Goal: Information Seeking & Learning: Find specific fact

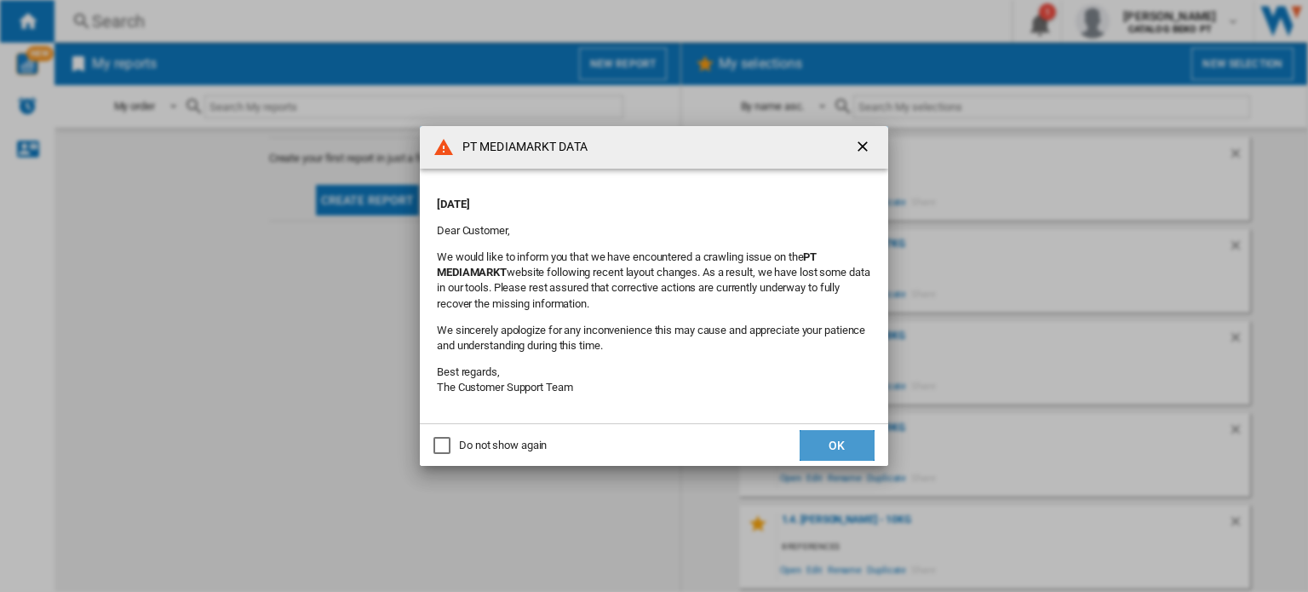
click at [831, 444] on button "OK" at bounding box center [836, 445] width 75 height 31
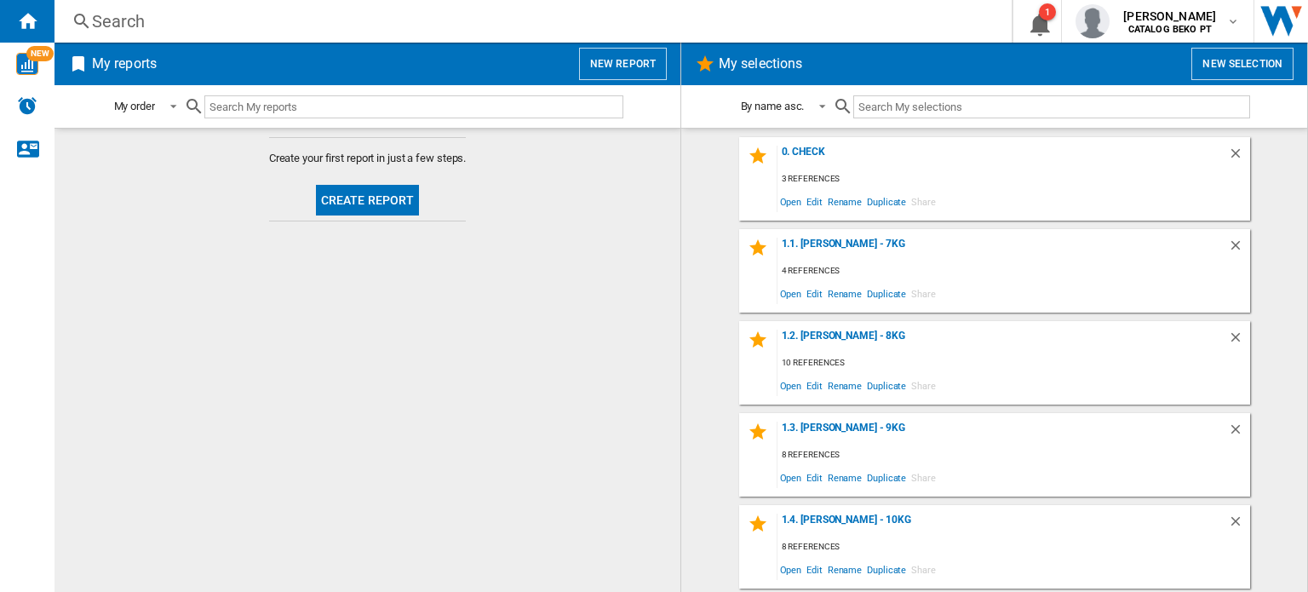
click at [244, 107] on input "text" at bounding box center [413, 106] width 419 height 23
click at [847, 152] on div "0. Check" at bounding box center [1002, 157] width 450 height 23
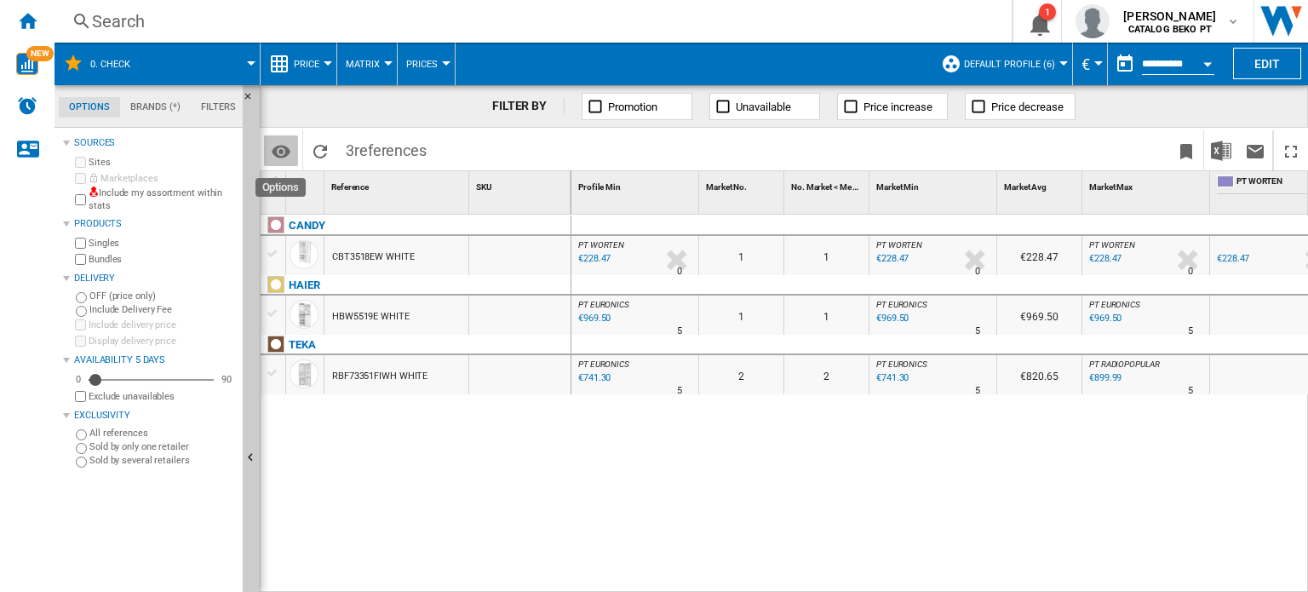
click at [279, 154] on md-icon "Options" at bounding box center [281, 151] width 20 height 20
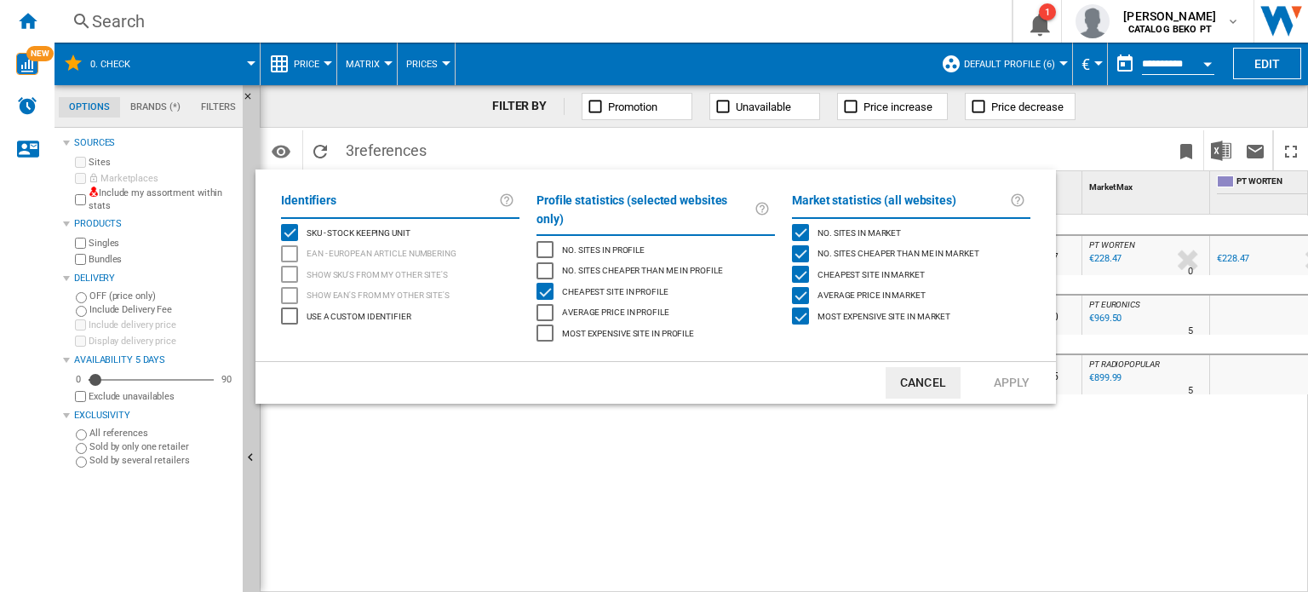
click at [932, 377] on button "Cancel" at bounding box center [922, 382] width 75 height 31
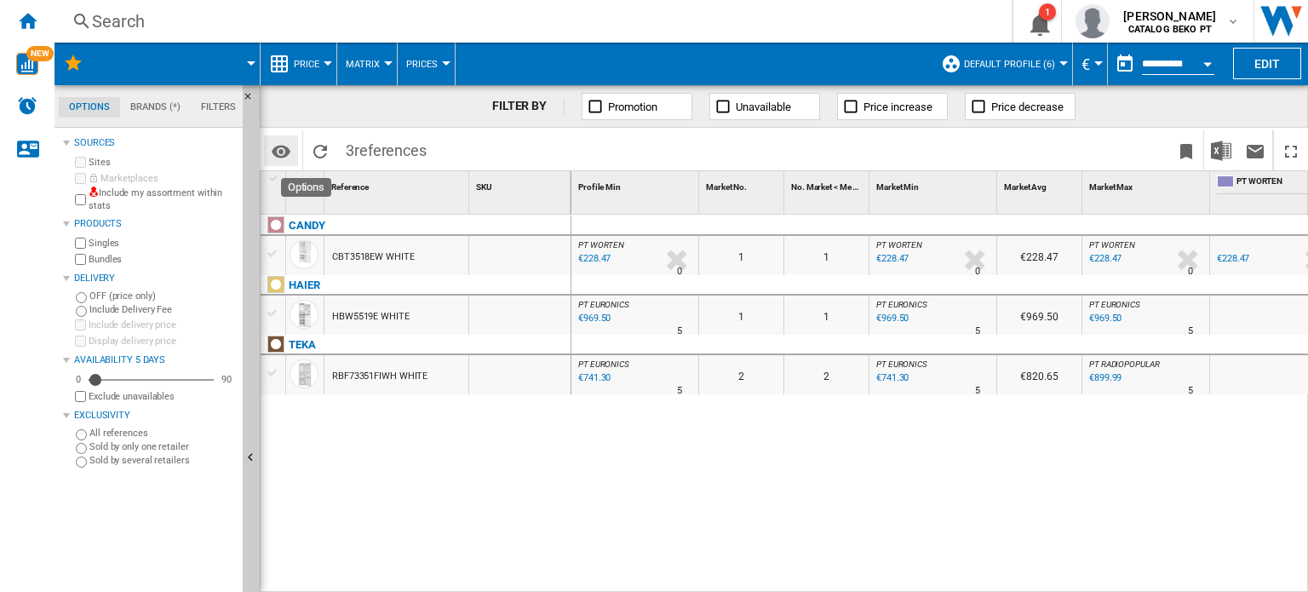
click at [292, 152] on button "Options" at bounding box center [281, 150] width 34 height 31
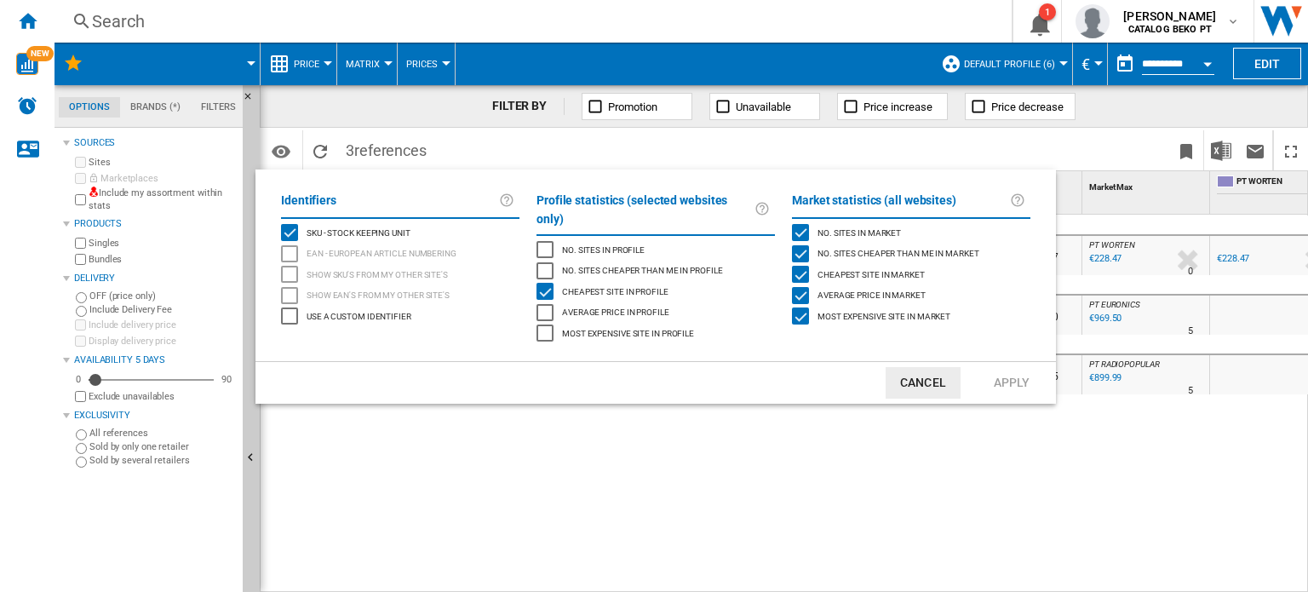
click at [797, 441] on md-backdrop at bounding box center [654, 296] width 1308 height 592
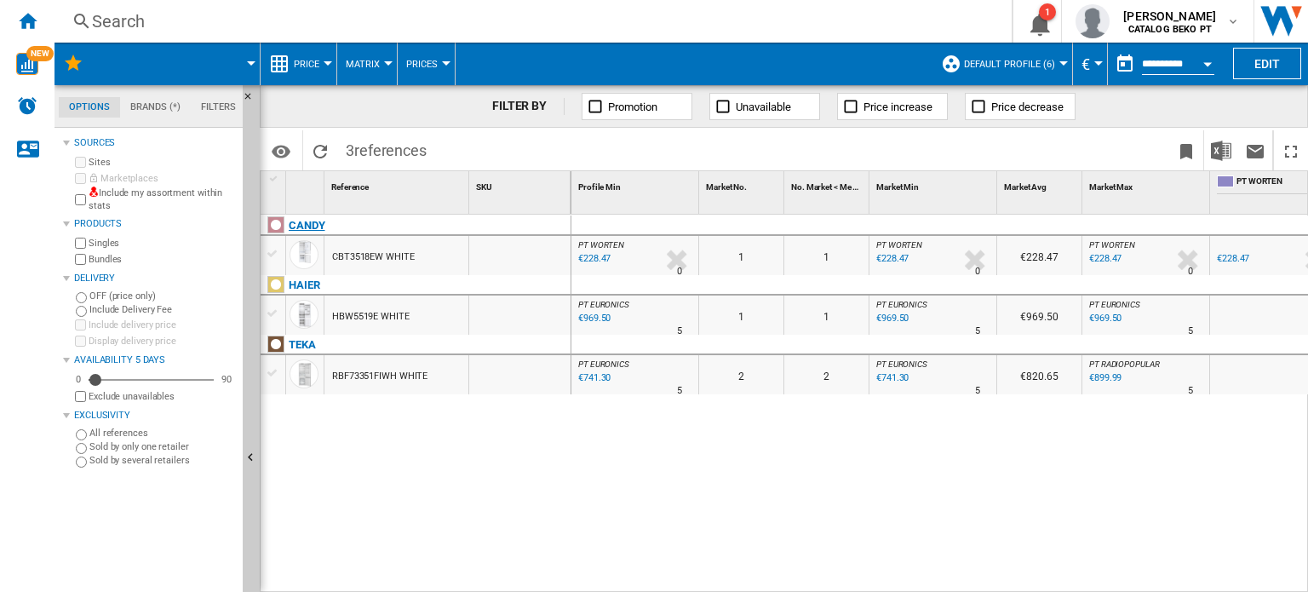
click at [273, 216] on div at bounding box center [275, 224] width 17 height 17
click at [310, 145] on ng-md-icon "Reload" at bounding box center [320, 151] width 20 height 20
click at [1277, 65] on button "Edit" at bounding box center [1267, 63] width 68 height 31
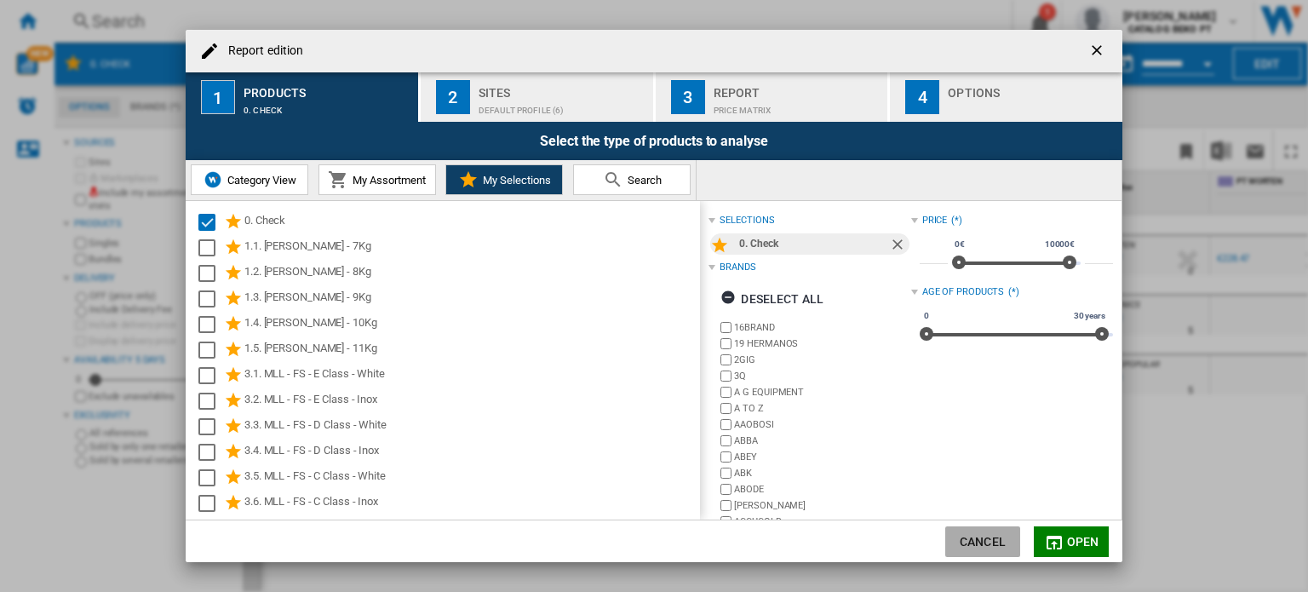
click at [973, 535] on button "Cancel" at bounding box center [982, 541] width 75 height 31
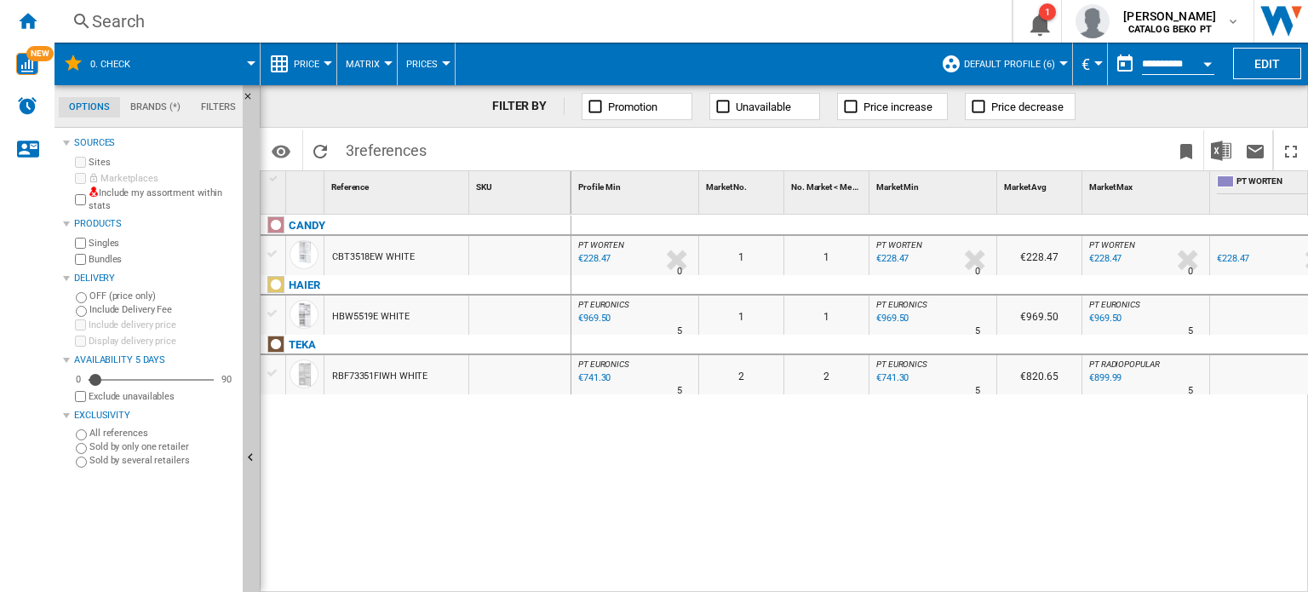
click at [272, 249] on div at bounding box center [273, 253] width 18 height 15
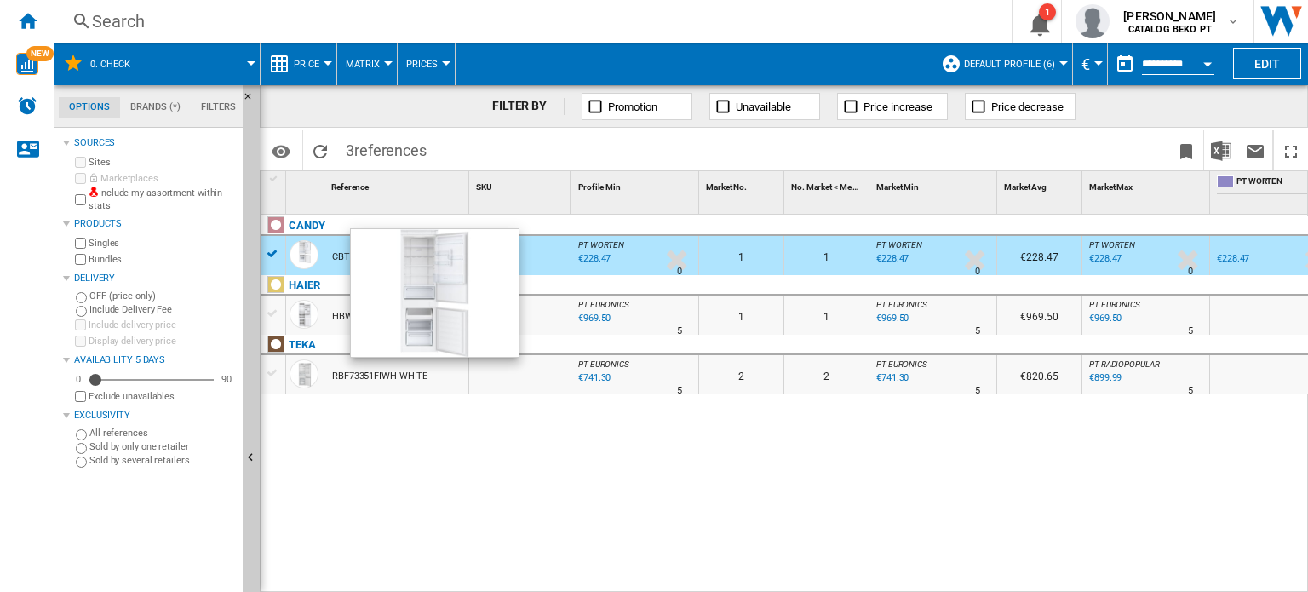
click at [305, 252] on div at bounding box center [303, 254] width 29 height 29
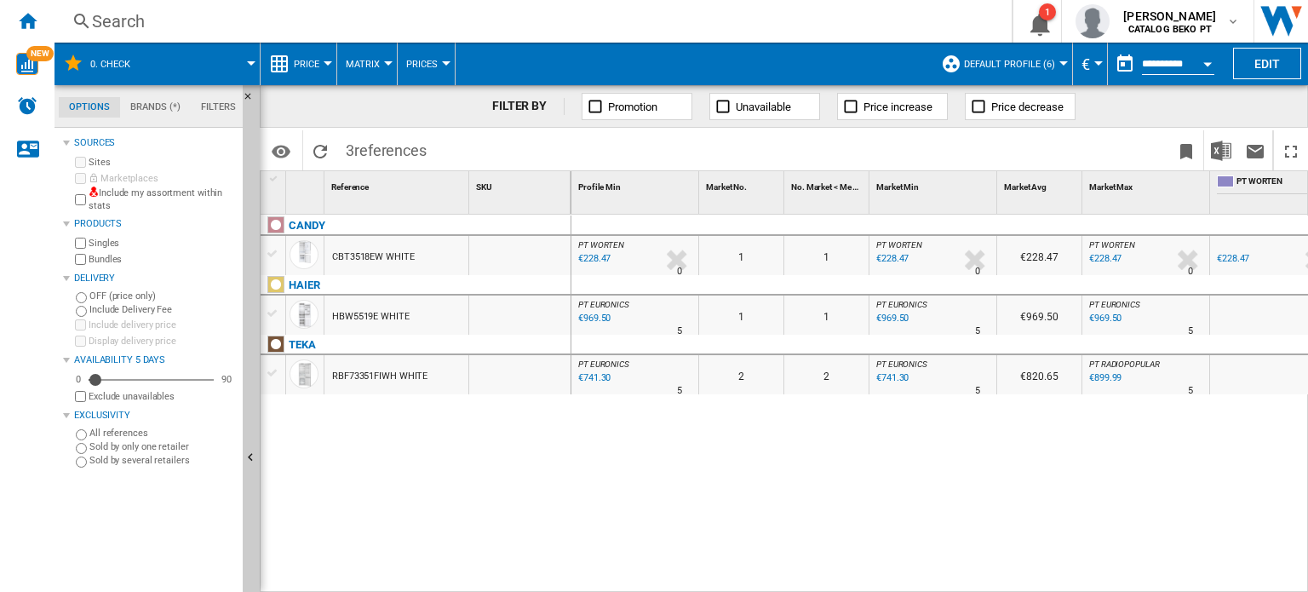
click at [87, 16] on ng-md-icon at bounding box center [82, 21] width 20 height 21
click at [146, 14] on div "Search" at bounding box center [529, 21] width 875 height 24
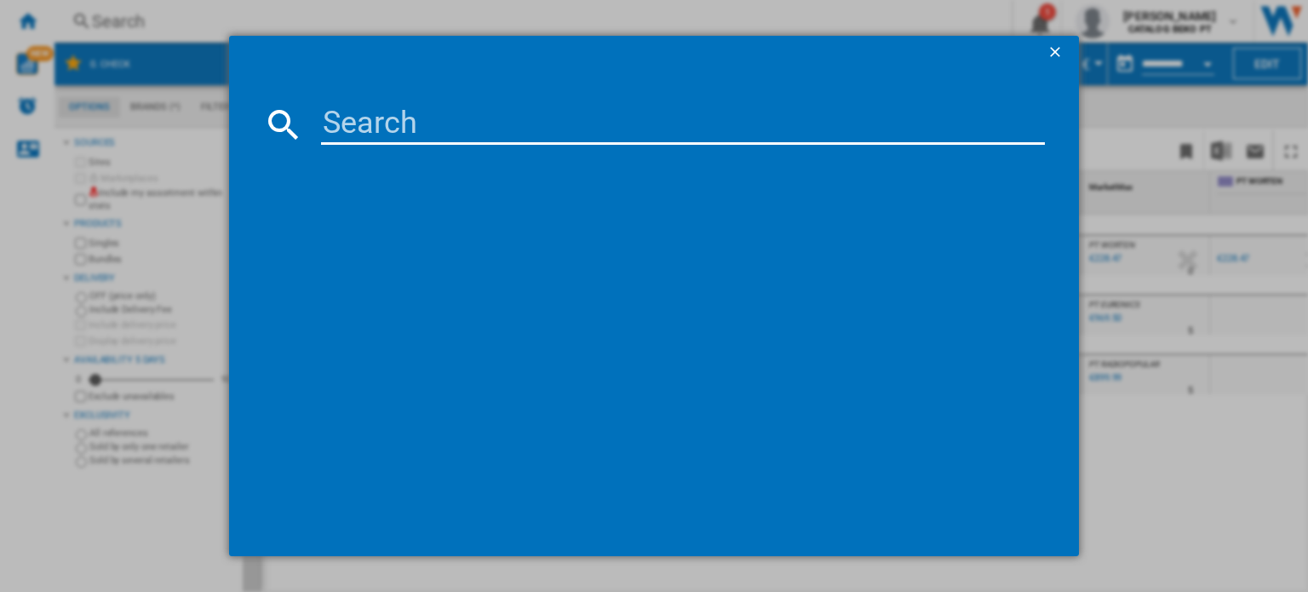
click at [371, 139] on input at bounding box center [683, 124] width 724 height 41
paste input "orY2xZBT"
click at [362, 129] on input "orY2xZBT" at bounding box center [683, 124] width 724 height 41
paste input "TEKA IBC 64110 BK"
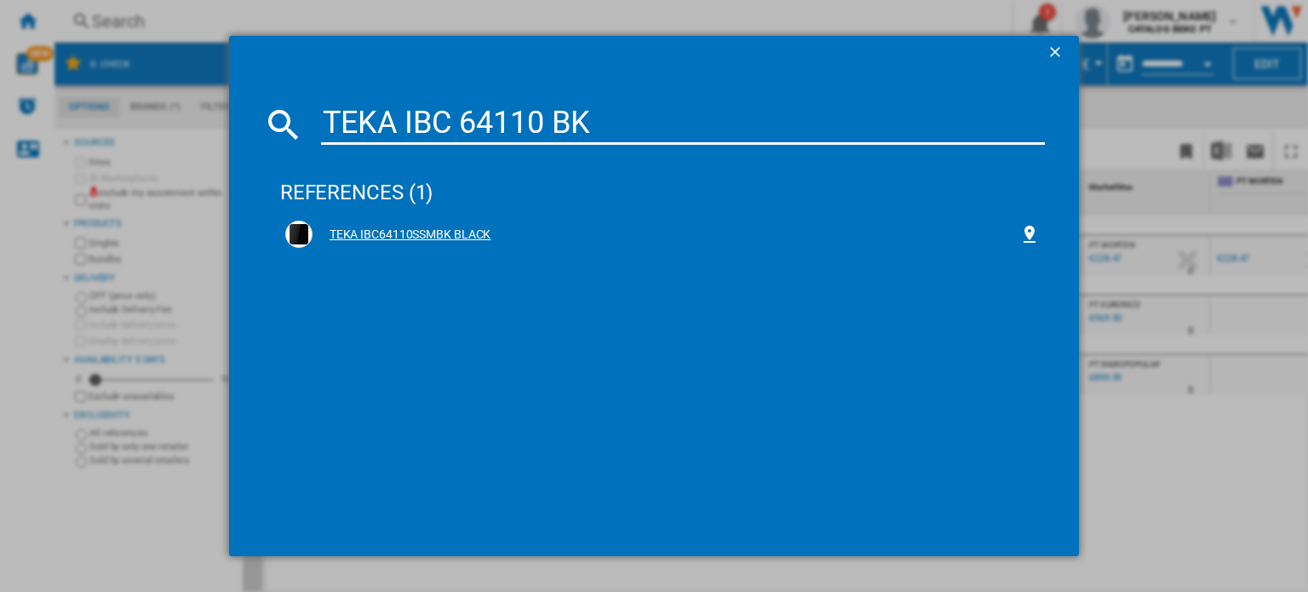
type input "TEKA IBC 64110 BK"
click at [519, 239] on div "TEKA IBC64110SSMBK BLACK" at bounding box center [665, 234] width 707 height 17
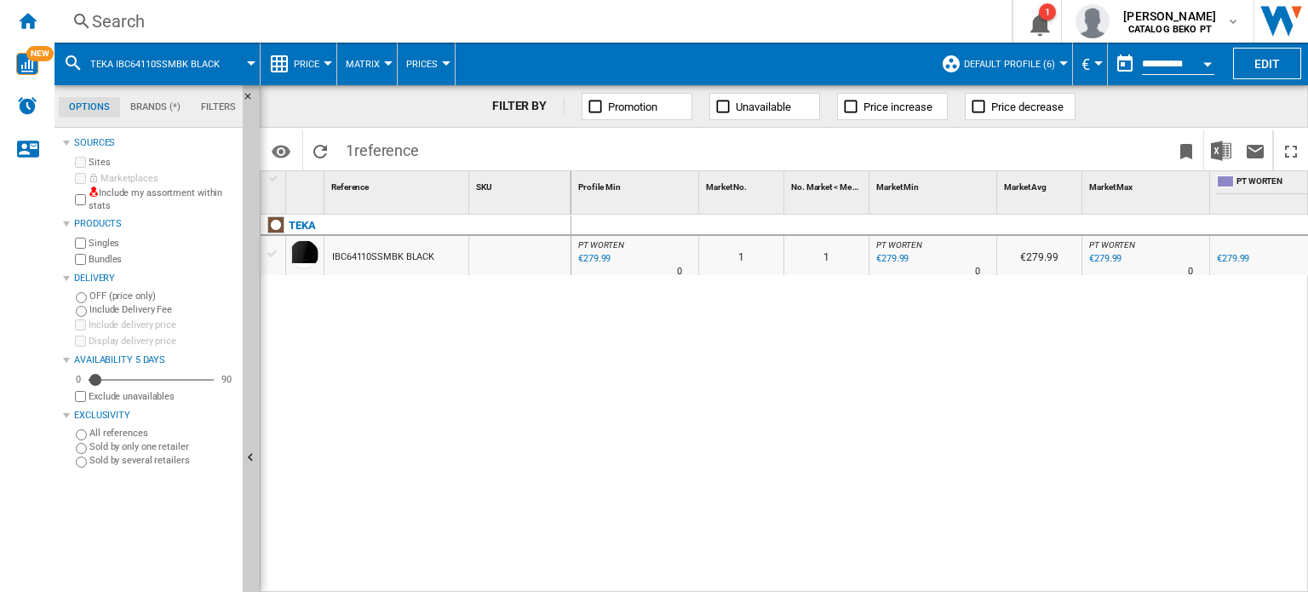
click at [272, 255] on div at bounding box center [273, 253] width 18 height 15
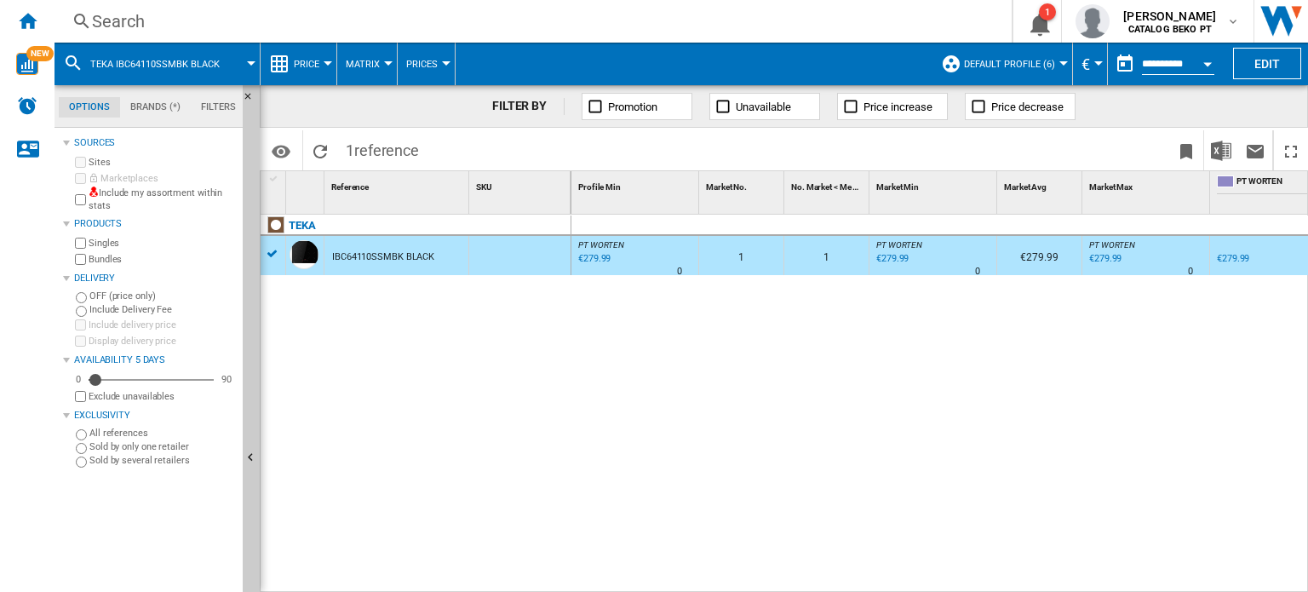
click at [367, 56] on button "Matrix" at bounding box center [367, 64] width 43 height 43
click at [274, 225] on md-backdrop at bounding box center [654, 296] width 1308 height 592
click at [269, 254] on div "TEKA" at bounding box center [419, 234] width 311 height 39
click at [372, 253] on div "IBC64110SSMBK BLACK" at bounding box center [383, 257] width 102 height 39
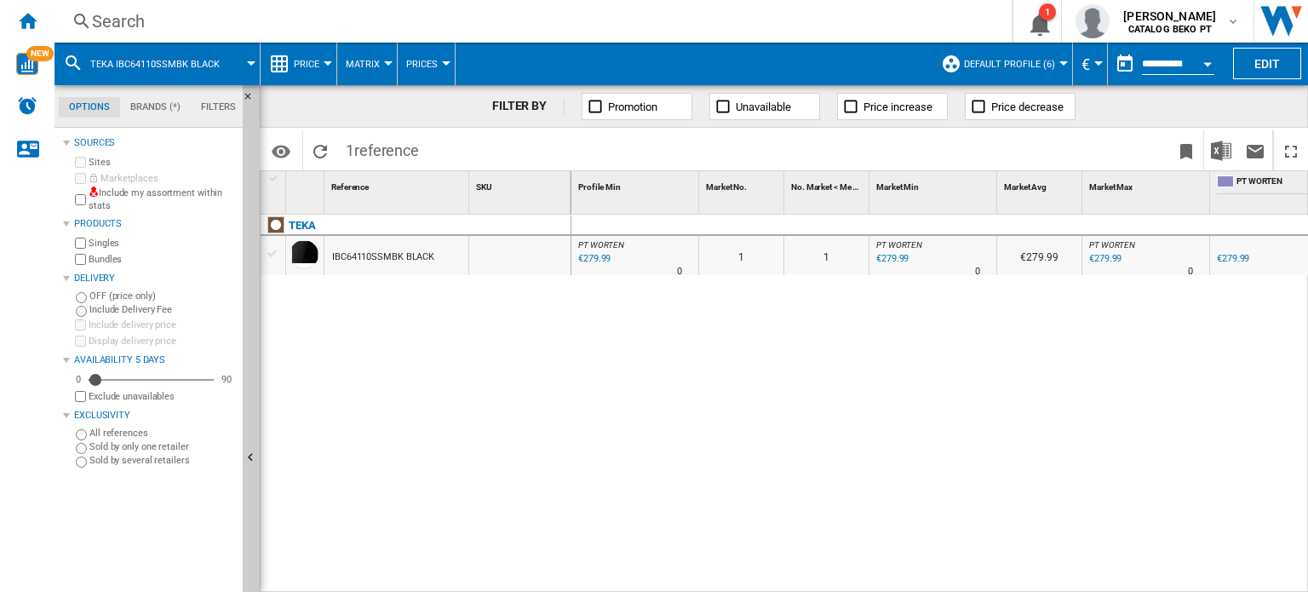
click at [411, 263] on div "IBC64110SSMBK BLACK" at bounding box center [383, 257] width 102 height 39
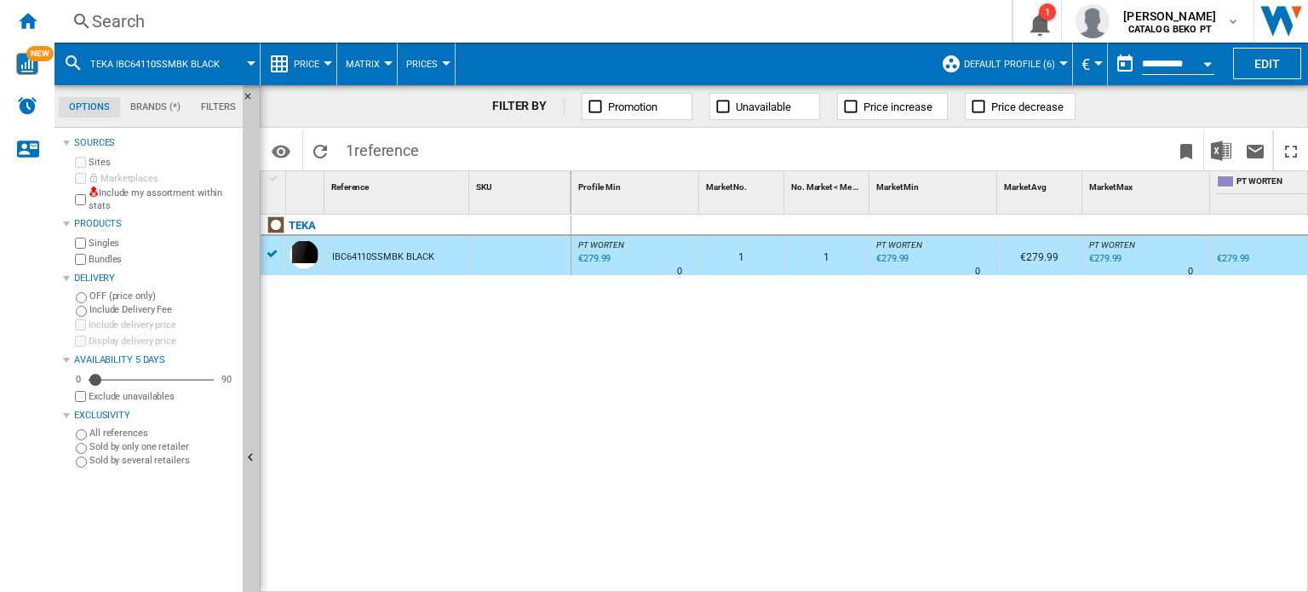
click at [596, 253] on div "€279.99" at bounding box center [592, 258] width 35 height 17
click at [284, 162] on md-icon "Options" at bounding box center [281, 151] width 20 height 20
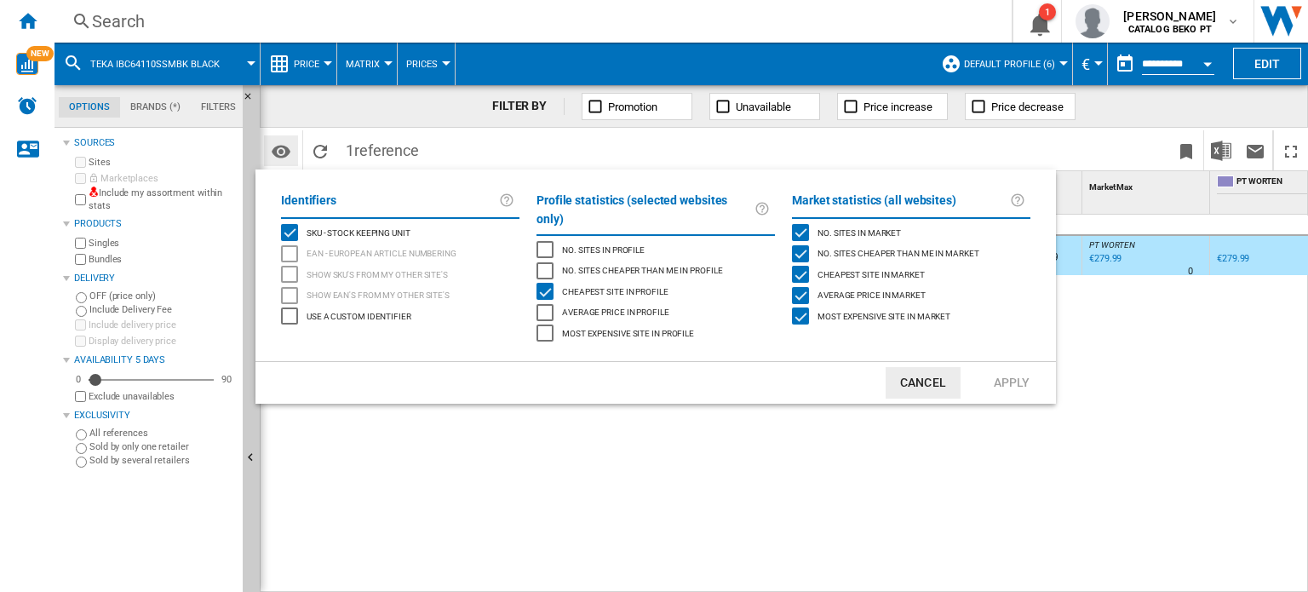
click at [284, 162] on md-backdrop at bounding box center [654, 296] width 1308 height 592
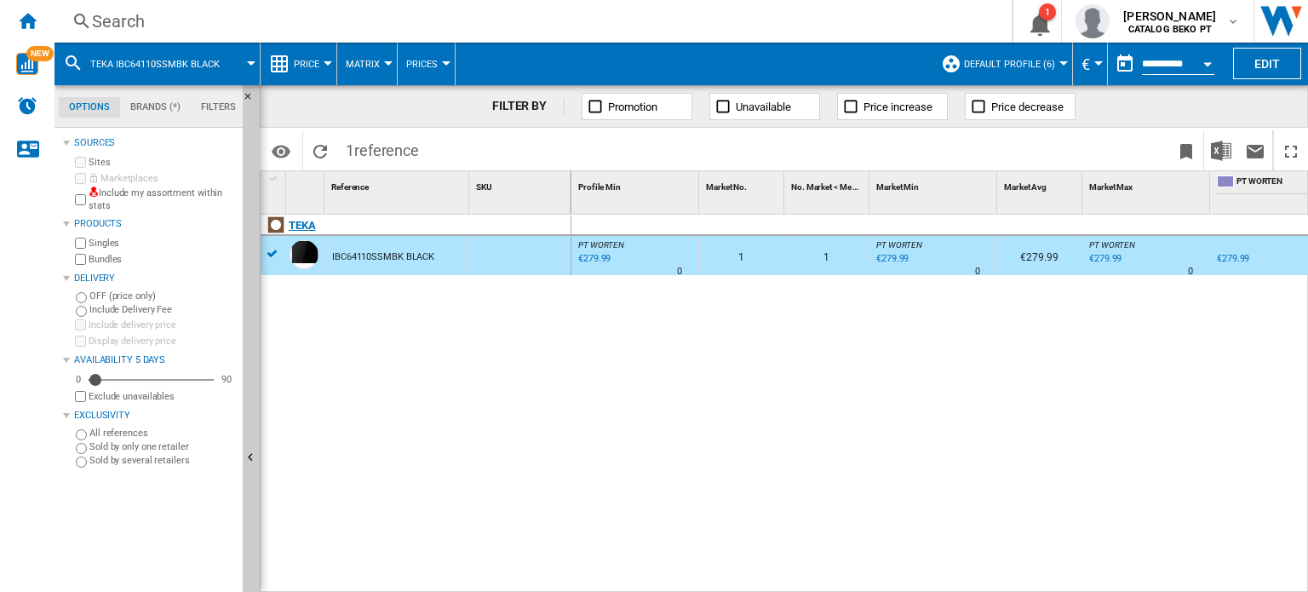
click at [271, 222] on div at bounding box center [275, 224] width 17 height 17
click at [309, 223] on div "TEKA" at bounding box center [302, 225] width 27 height 20
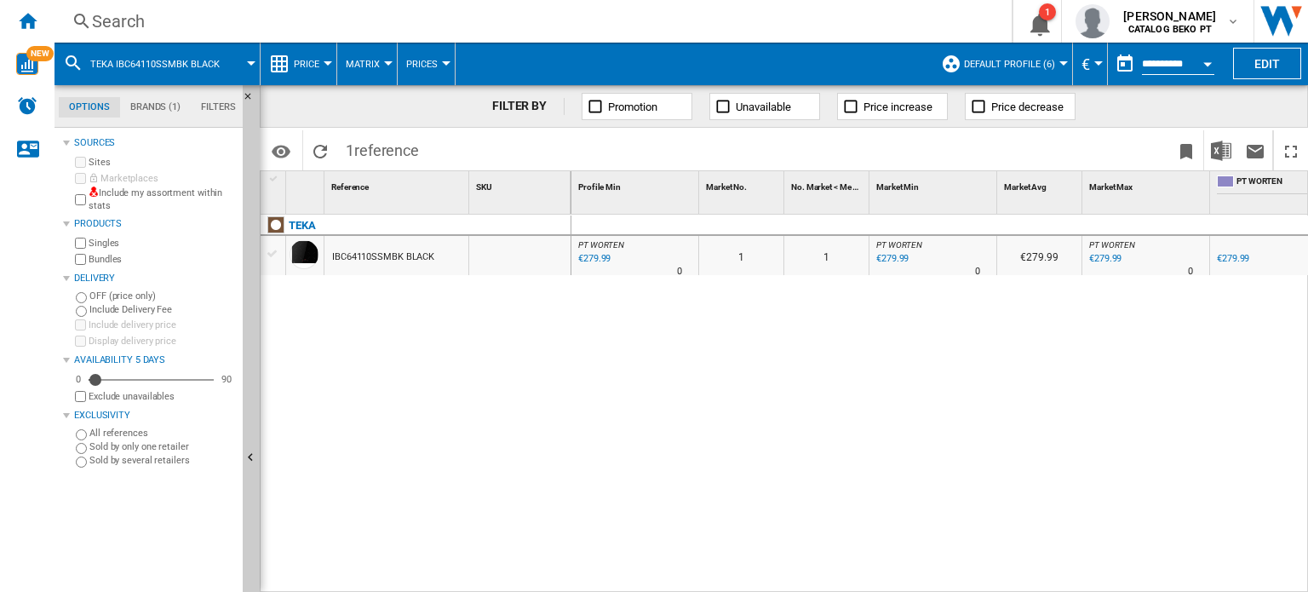
click at [276, 251] on div at bounding box center [273, 253] width 18 height 15
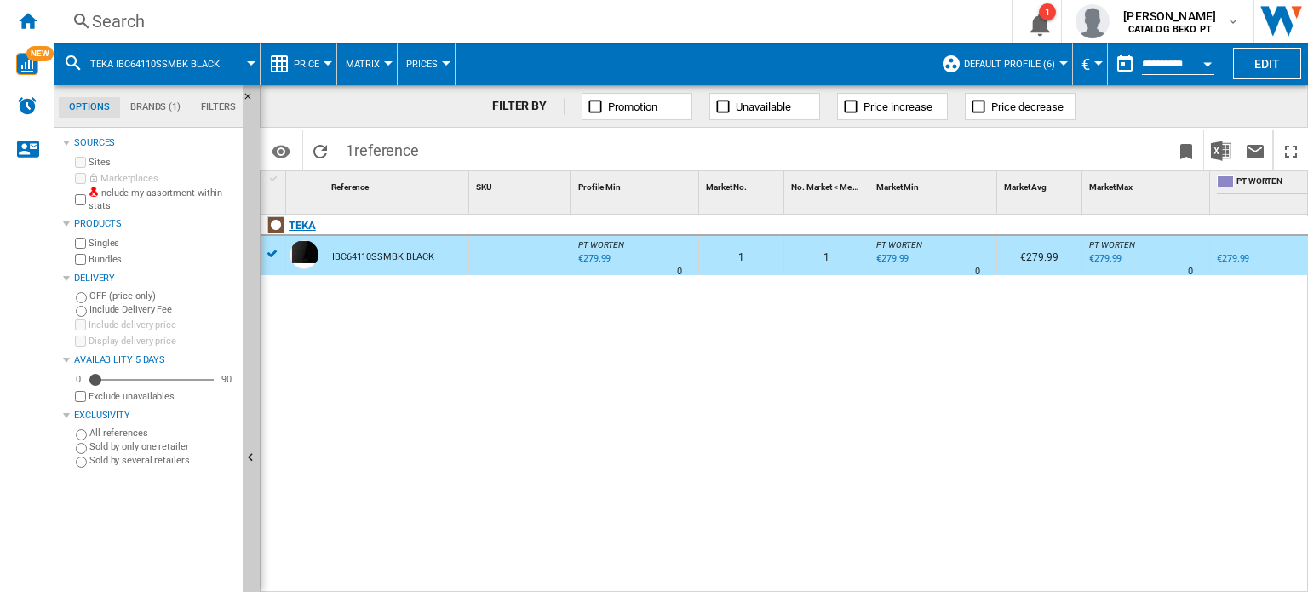
click at [295, 224] on div "TEKA" at bounding box center [302, 225] width 27 height 20
click at [279, 223] on div at bounding box center [275, 224] width 17 height 17
click at [279, 153] on md-icon "Options" at bounding box center [281, 151] width 20 height 20
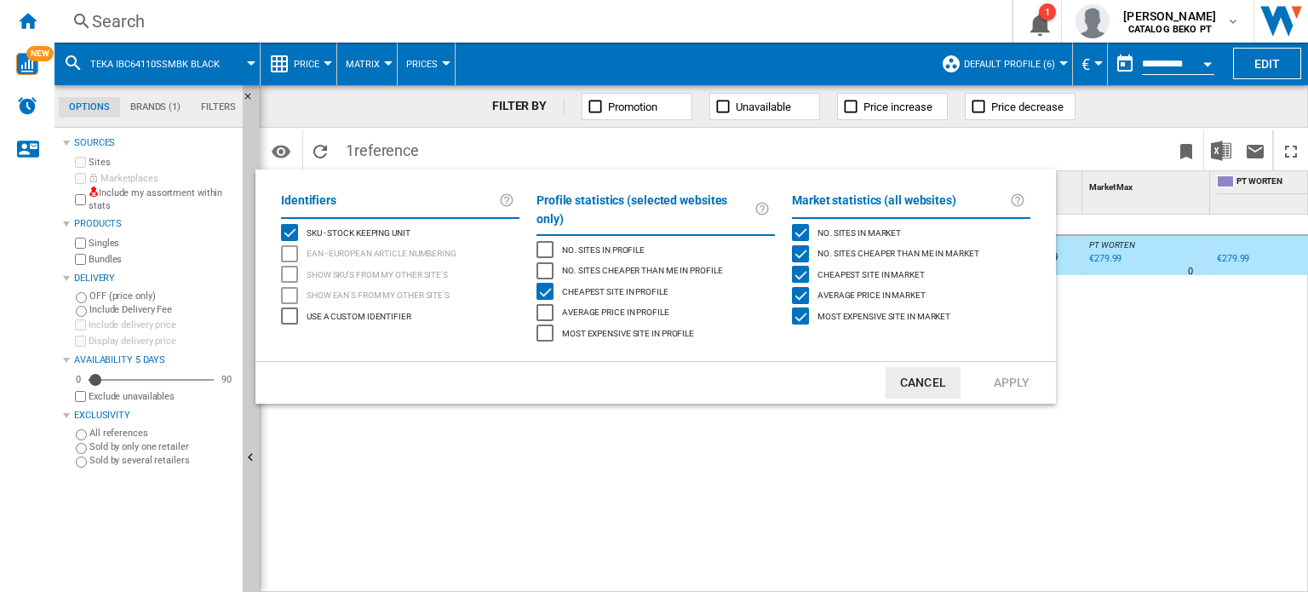
click at [436, 452] on md-backdrop at bounding box center [654, 296] width 1308 height 592
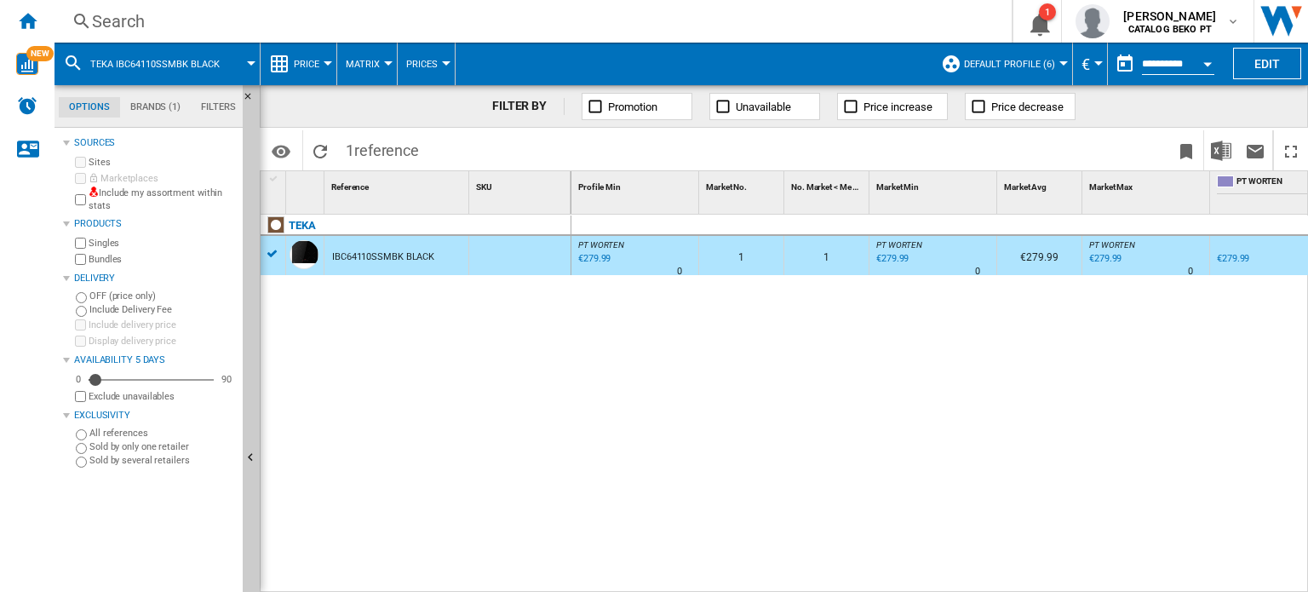
click at [269, 255] on div at bounding box center [273, 253] width 18 height 15
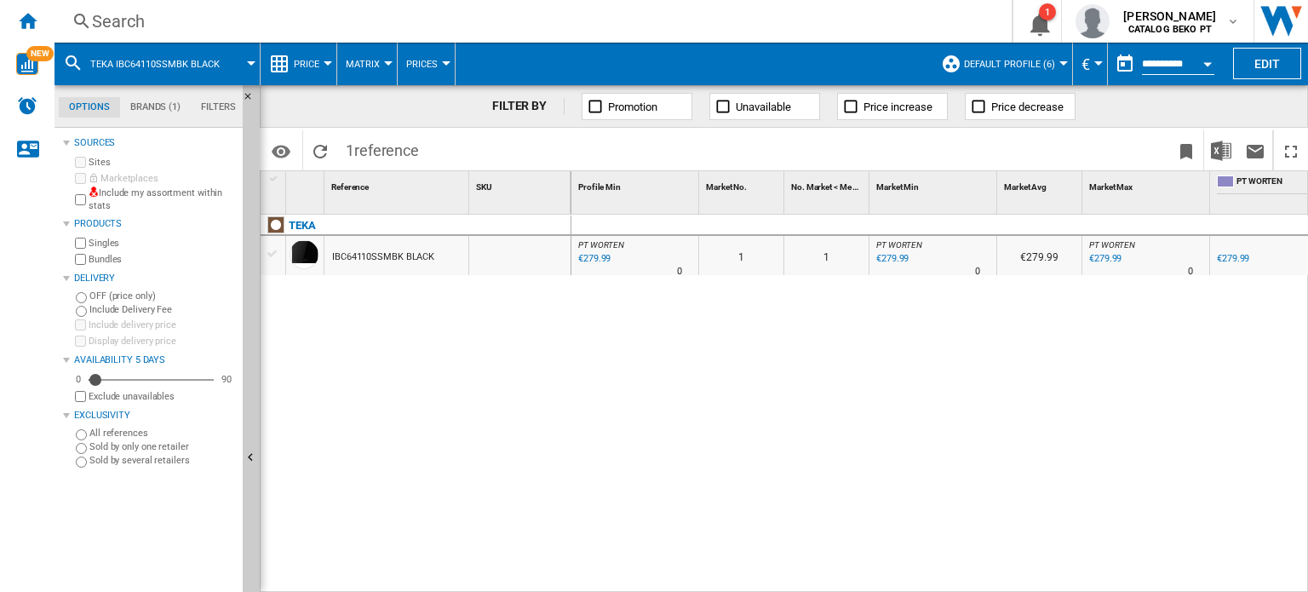
click at [269, 255] on div at bounding box center [273, 253] width 18 height 15
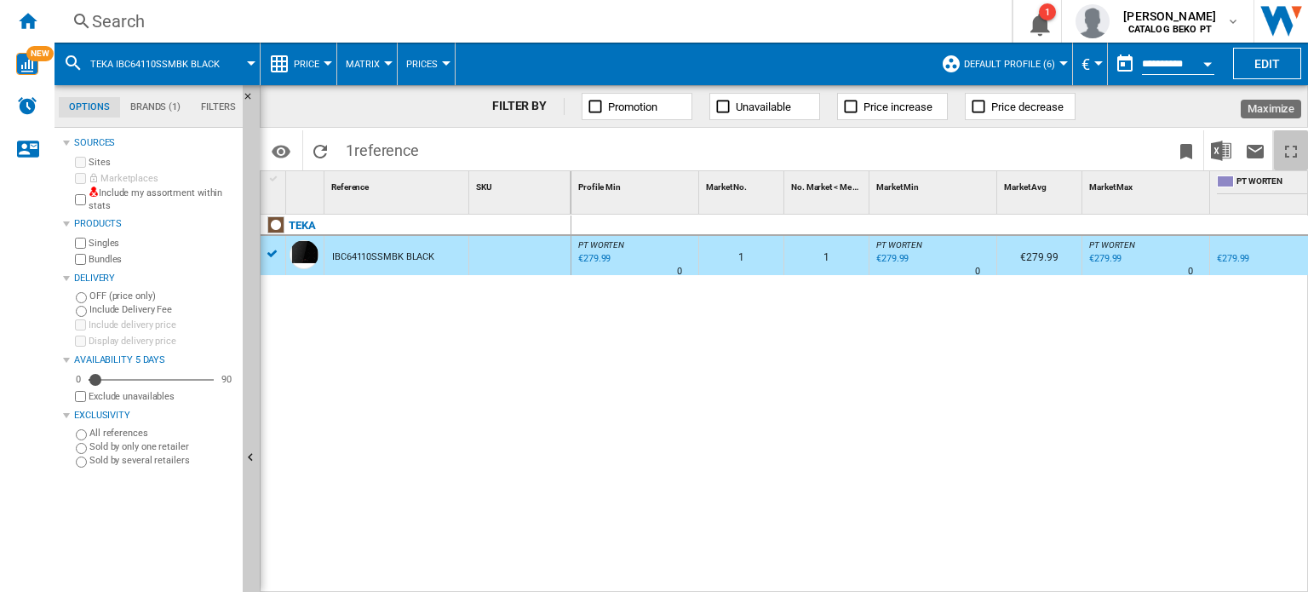
click at [1288, 146] on ng-md-icon "Maximize" at bounding box center [1290, 151] width 20 height 20
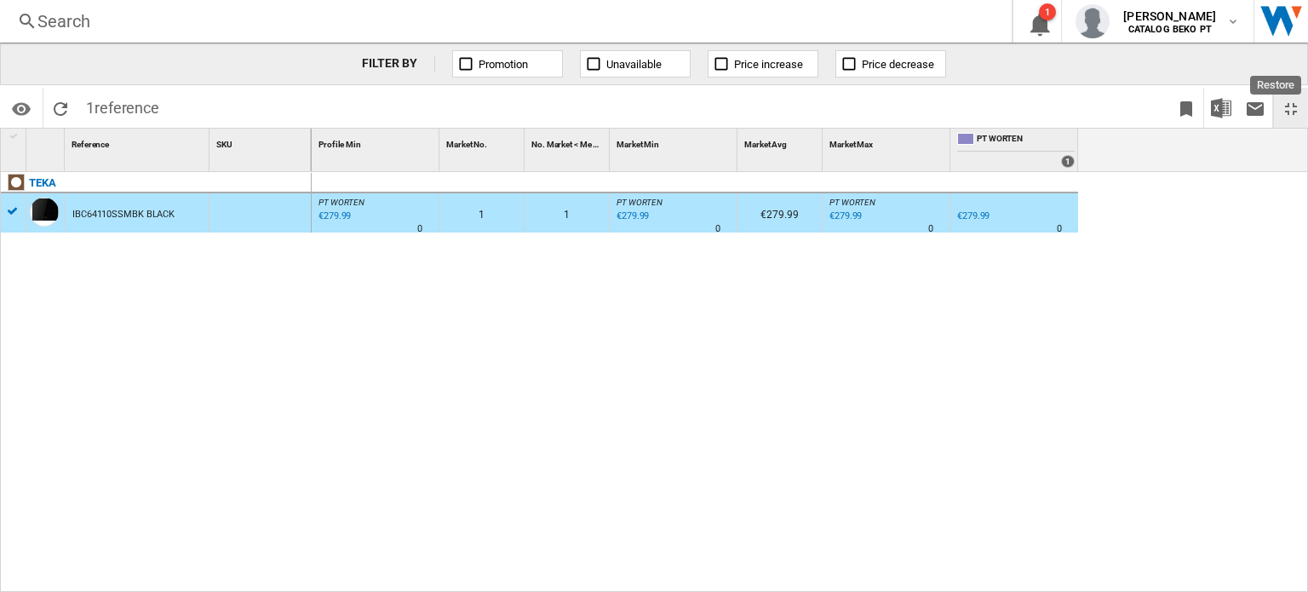
click at [1300, 110] on ng-md-icon "Restore" at bounding box center [1290, 109] width 20 height 20
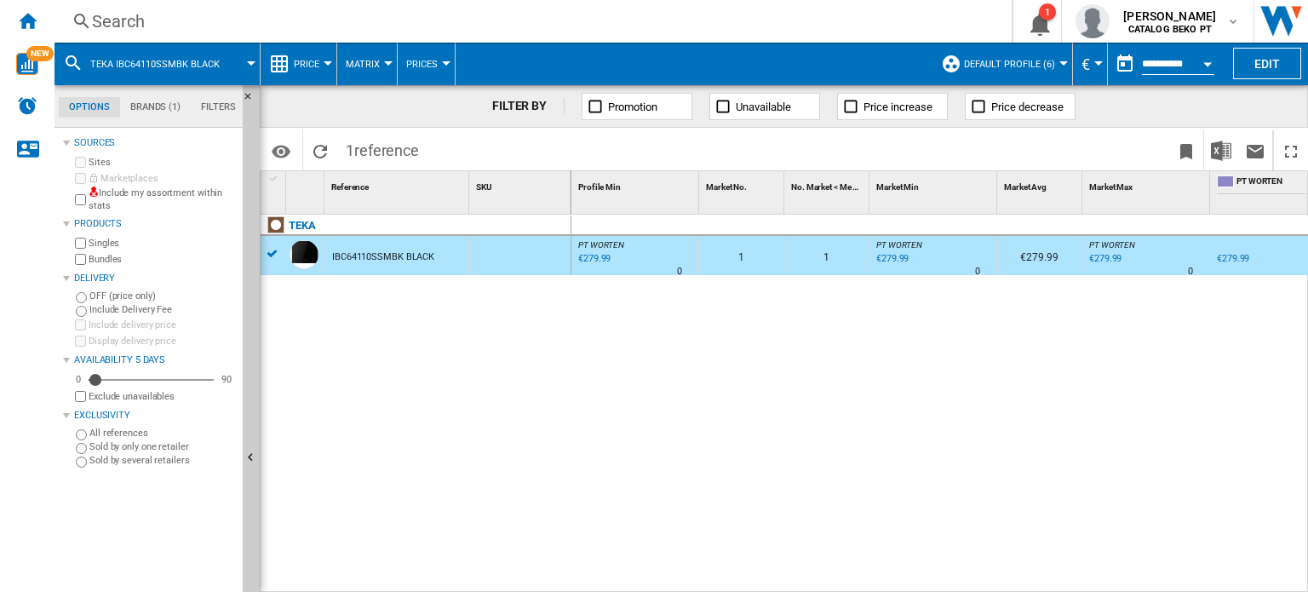
click at [365, 249] on div "IBC64110SSMBK BLACK" at bounding box center [383, 257] width 102 height 39
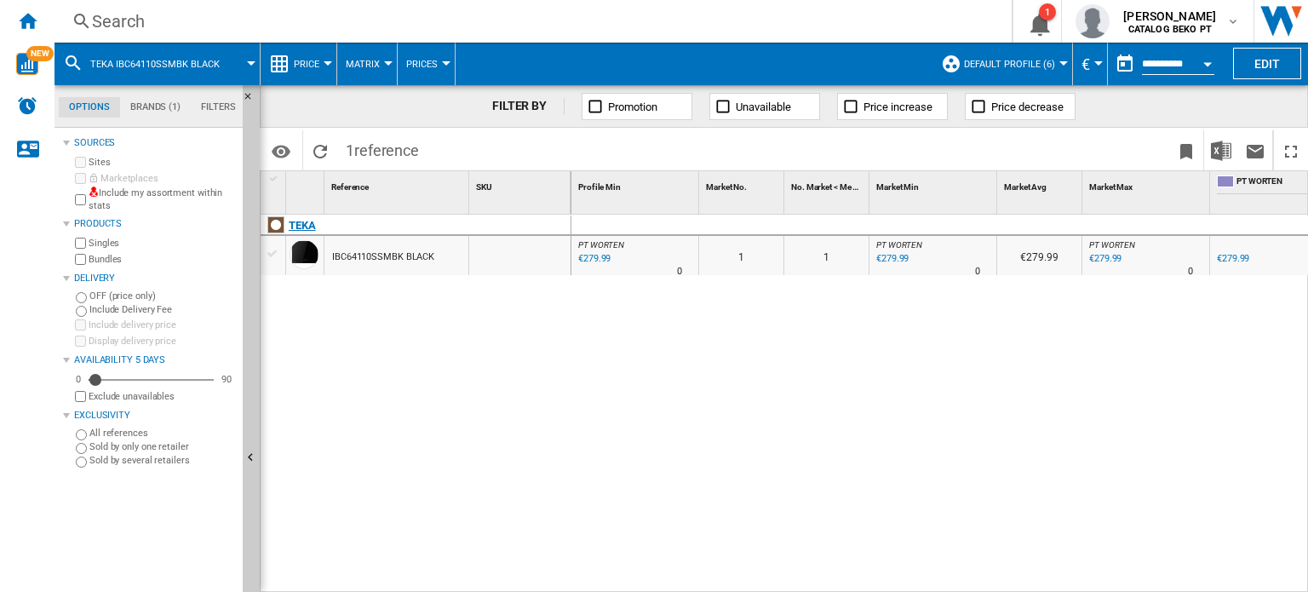
click at [318, 224] on div "TEKA" at bounding box center [419, 234] width 311 height 39
click at [294, 226] on div "TEKA" at bounding box center [302, 225] width 27 height 20
click at [273, 226] on div at bounding box center [275, 224] width 17 height 17
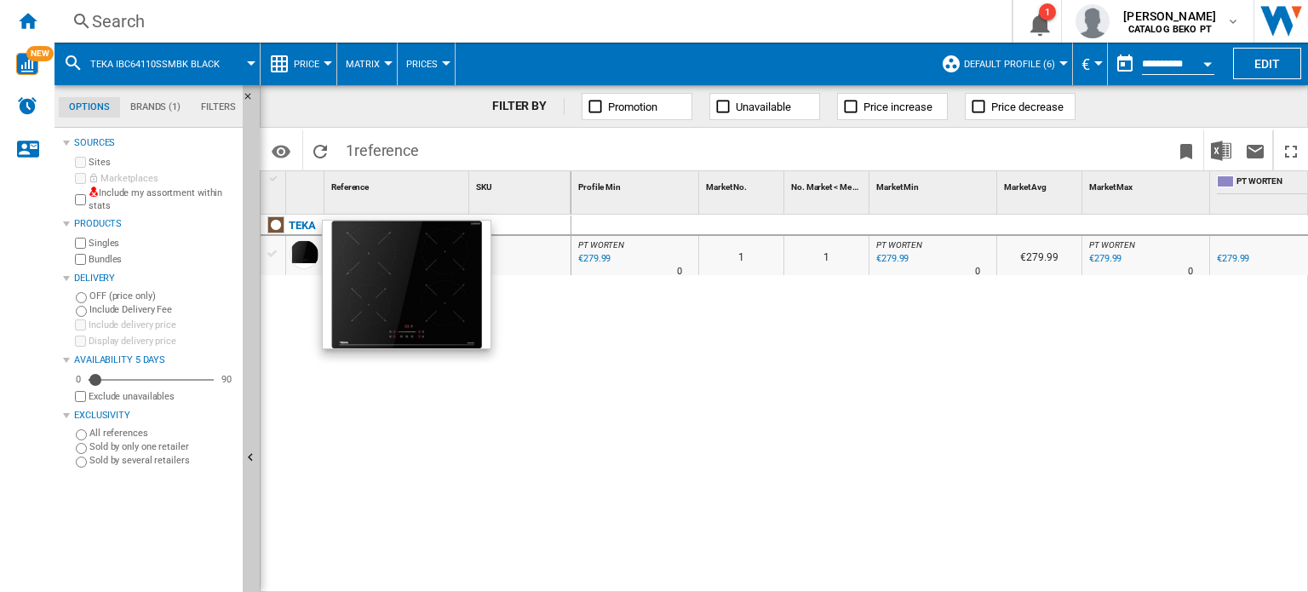
click at [306, 254] on div at bounding box center [303, 254] width 29 height 29
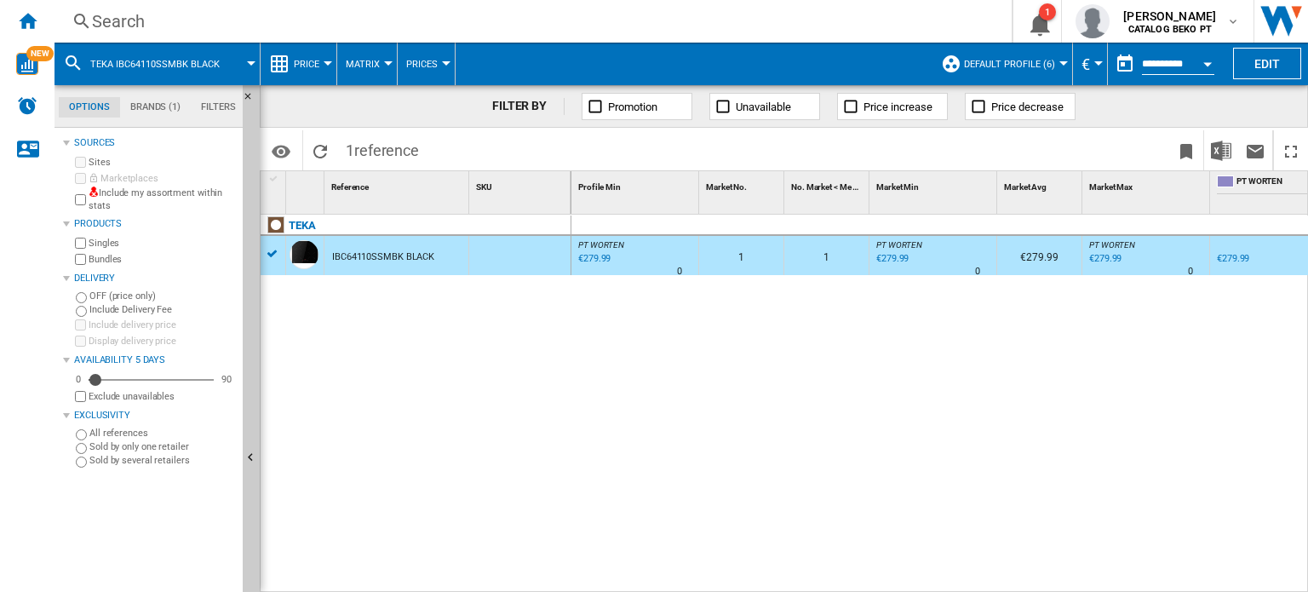
click at [349, 240] on div "IBC64110SSMBK BLACK" at bounding box center [383, 257] width 102 height 39
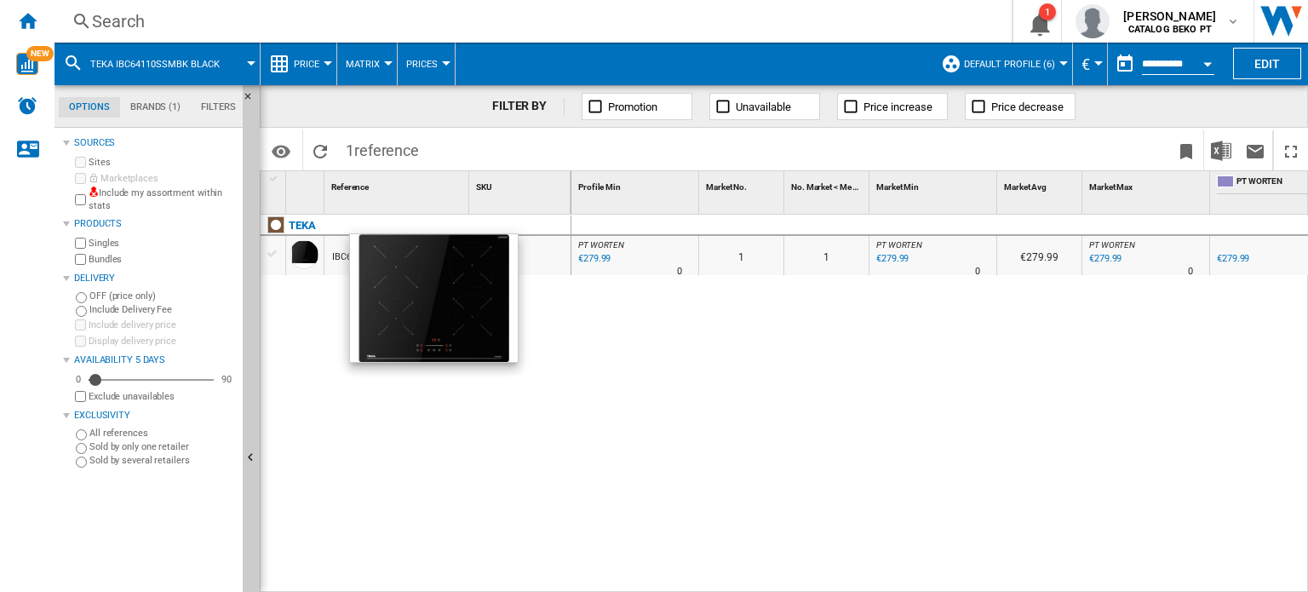
click at [320, 255] on div at bounding box center [304, 257] width 37 height 39
